Goal: Find specific page/section: Find specific page/section

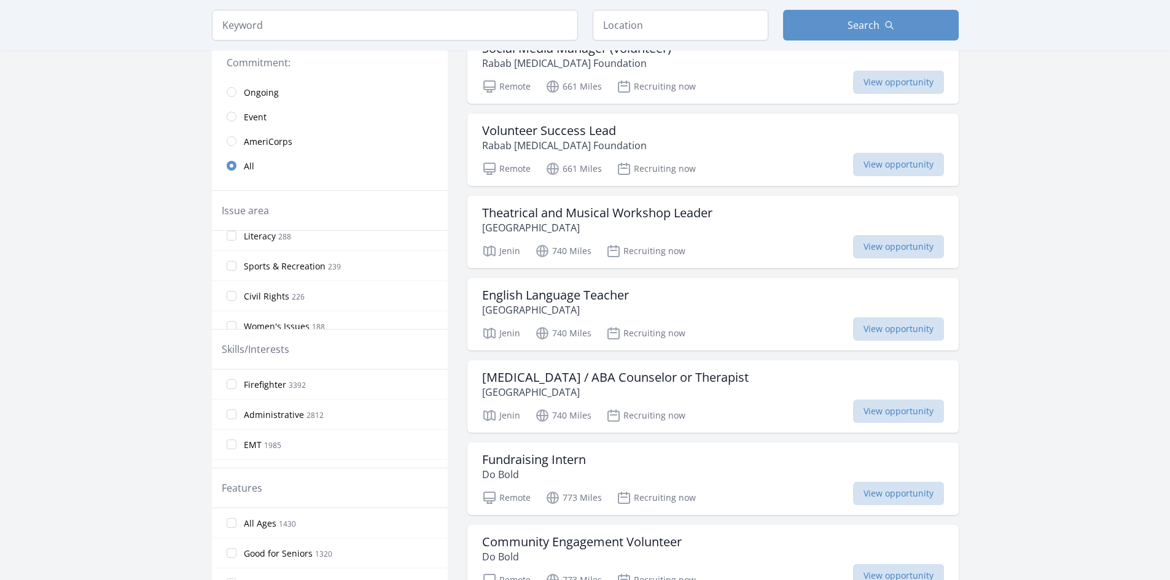
scroll to position [553, 0]
click at [306, 245] on label "Civil Rights 226" at bounding box center [330, 234] width 236 height 25
click at [236, 239] on input "Civil Rights 226" at bounding box center [232, 235] width 10 height 10
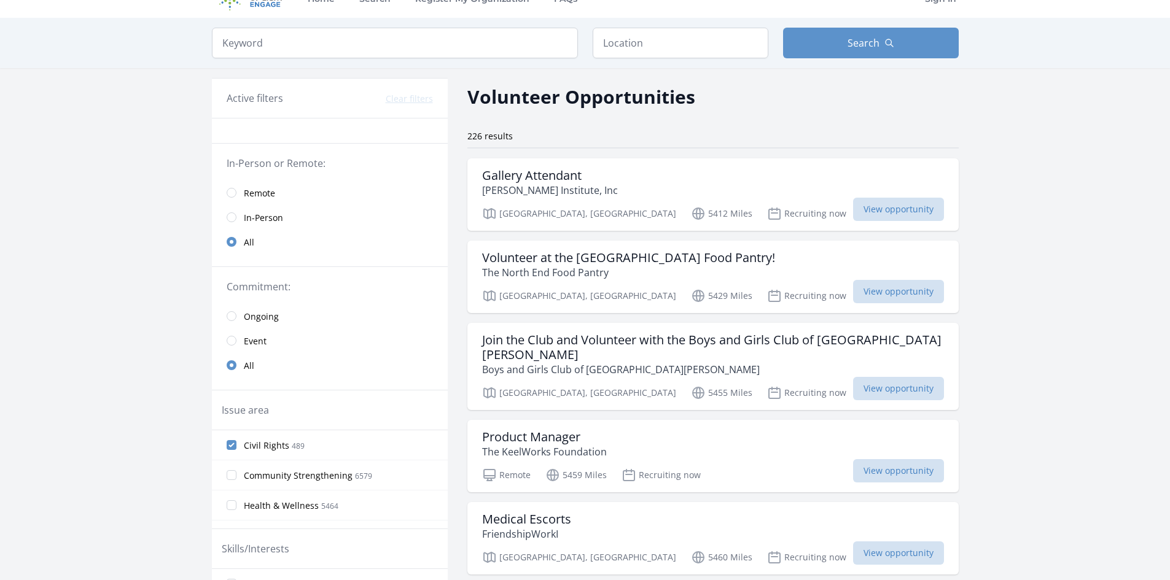
scroll to position [0, 0]
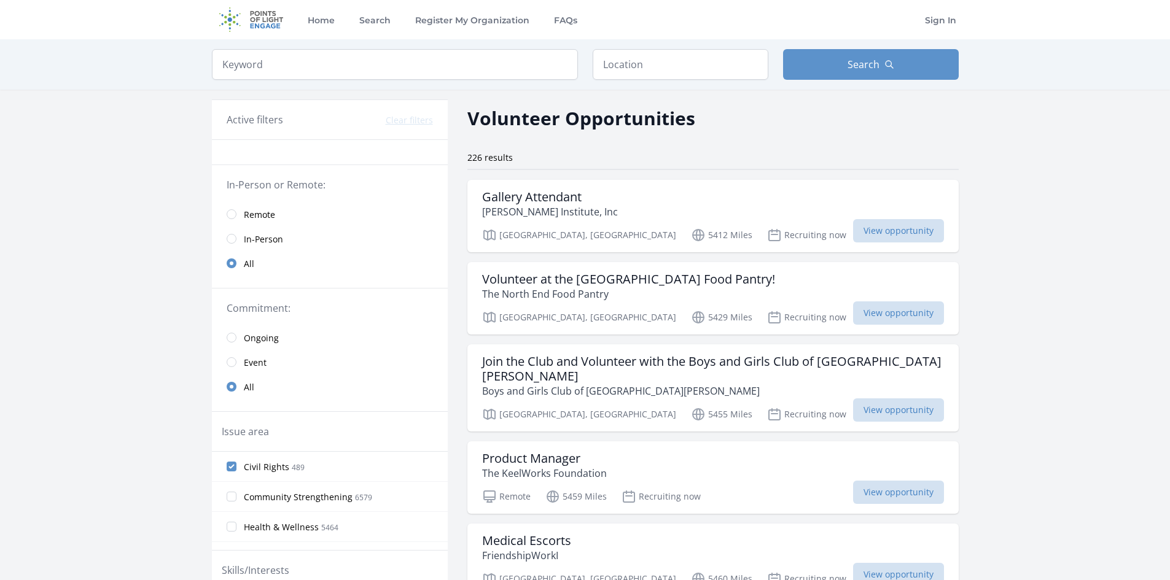
click at [265, 216] on span "Remote" at bounding box center [259, 215] width 31 height 12
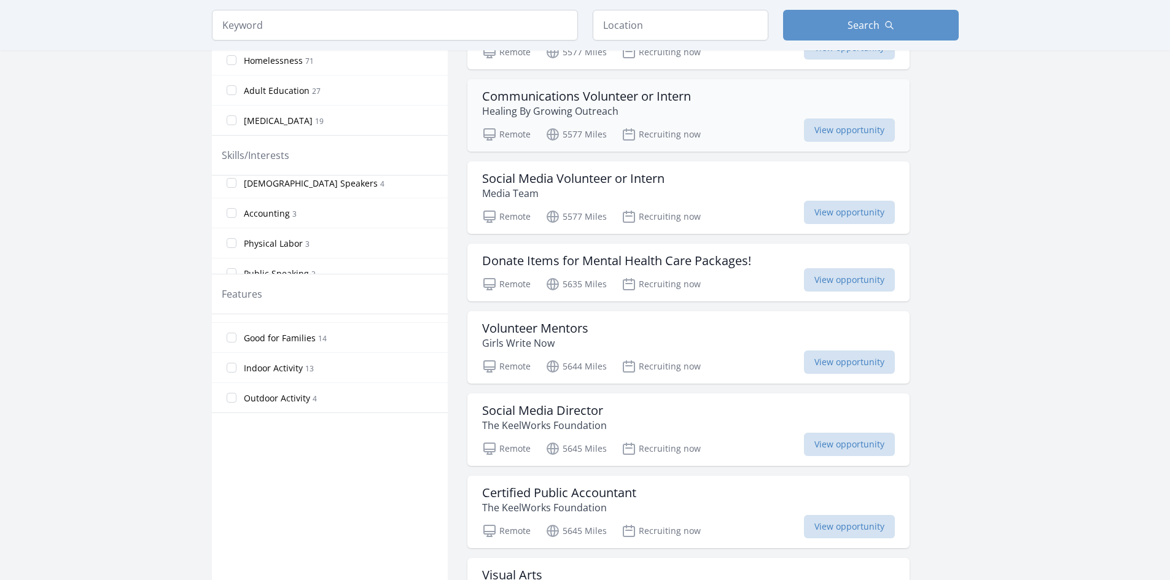
scroll to position [491, 0]
